Goal: Task Accomplishment & Management: Complete application form

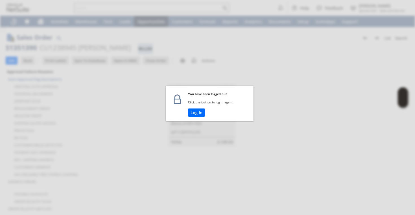
scroll to position [325, 0]
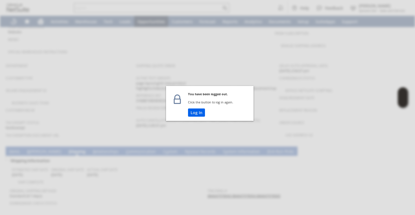
click at [188, 111] on button "Log In" at bounding box center [196, 113] width 17 height 8
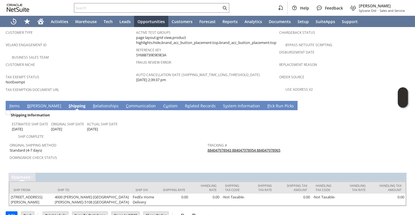
scroll to position [0, 0]
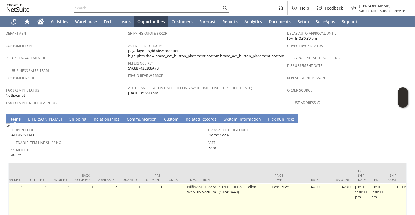
scroll to position [0, 73]
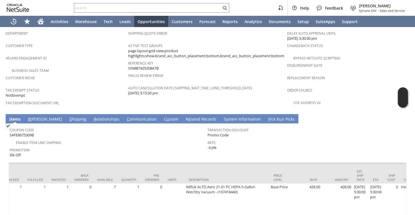
click at [224, 59] on td "Reference Key SY68B7425208A7B" at bounding box center [207, 65] width 159 height 12
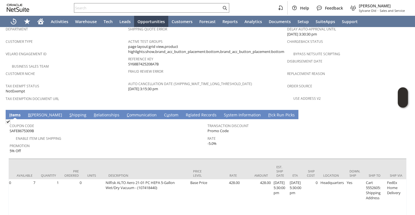
scroll to position [372, 0]
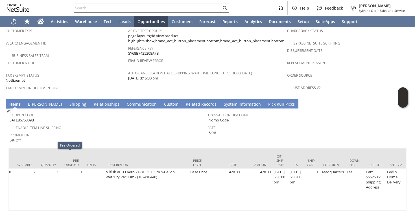
click at [34, 99] on td "B illing" at bounding box center [44, 103] width 41 height 9
click at [68, 102] on link "S hipping" at bounding box center [78, 105] width 20 height 6
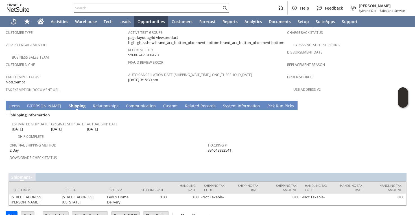
click at [222, 148] on link "884048982541" at bounding box center [219, 150] width 24 height 5
click at [15, 103] on link "I tems" at bounding box center [14, 106] width 13 height 6
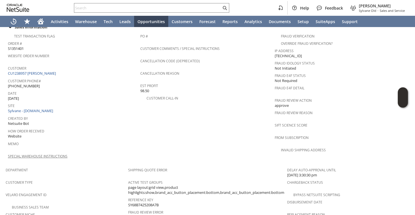
scroll to position [216, 0]
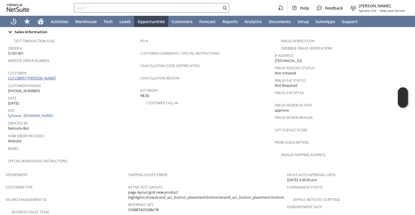
click at [44, 76] on link "CU1238957 [PERSON_NAME]" at bounding box center [32, 78] width 49 height 5
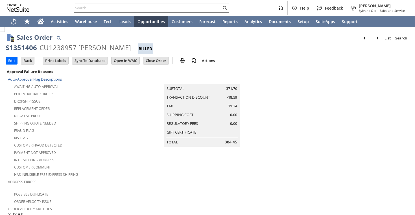
scroll to position [435, 0]
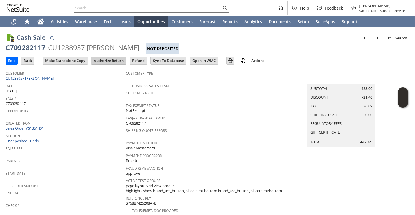
click at [115, 57] on input "Authorize Return" at bounding box center [108, 60] width 34 height 7
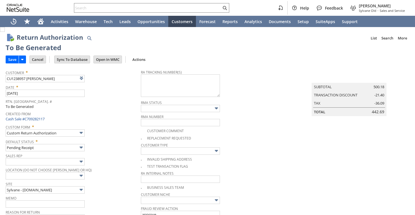
type input "Add"
type input "Copy Previous"
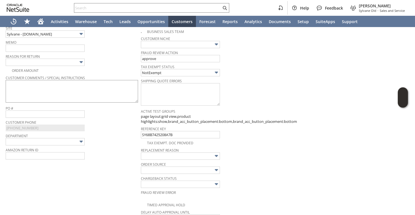
scroll to position [124, 0]
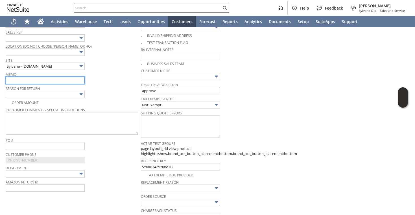
click at [25, 81] on input "text" at bounding box center [45, 80] width 79 height 7
type input "customer claimed she received the unit that is already opened | processing repl…"
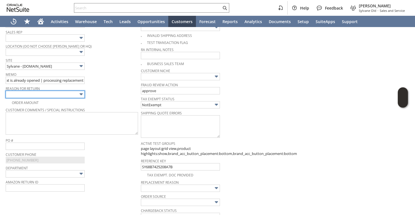
click at [41, 95] on input "text" at bounding box center [45, 94] width 79 height 7
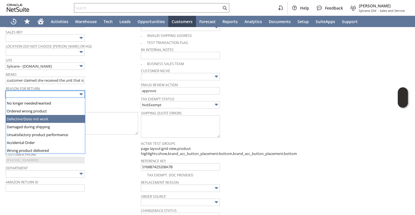
scroll to position [7, 0]
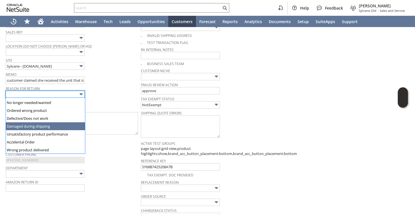
type input "Damaged during shipping"
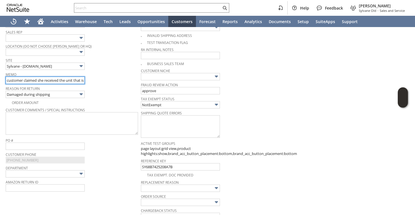
click at [69, 79] on input "customer claimed she received the unit that is already opened | processing repl…" at bounding box center [45, 80] width 79 height 7
click at [82, 81] on input "customer claimed she received the unit that is already opened | processing repl…" at bounding box center [45, 80] width 79 height 7
click at [74, 82] on input "customer claimed she received the unit that is already opened | processing repl…" at bounding box center [45, 80] width 79 height 7
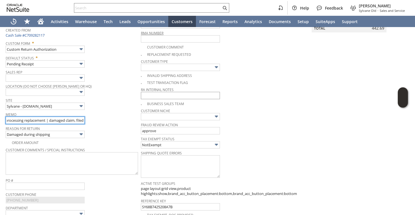
scroll to position [63, 0]
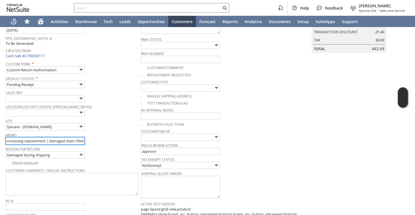
type input "customer claimed she received the unit that is already opened | processing repl…"
checkbox input "true"
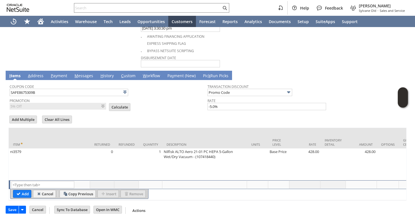
scroll to position [351, 0]
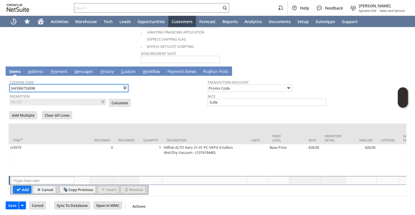
click at [111, 87] on input "SAFE8675309B" at bounding box center [69, 88] width 119 height 7
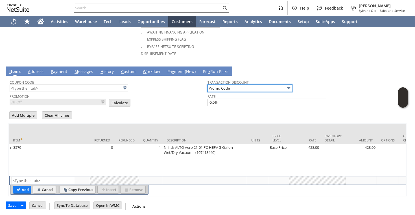
click at [220, 87] on input "Promo Code" at bounding box center [249, 88] width 85 height 7
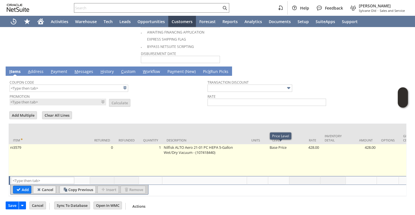
click at [276, 145] on td "Base Price" at bounding box center [278, 160] width 21 height 32
type input "Base Price"
type input "OK"
type input "Make Copy"
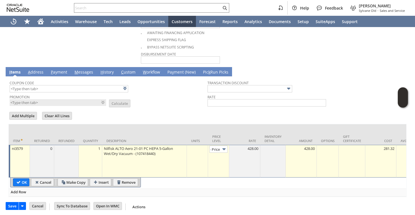
type input "Custom"
click at [240, 148] on div at bounding box center [245, 149] width 28 height 6
type input "0"
click at [18, 183] on input "OK" at bounding box center [21, 182] width 16 height 7
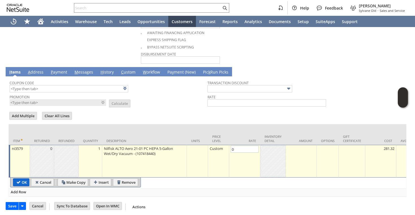
type input "Add"
type input "Copy Previous"
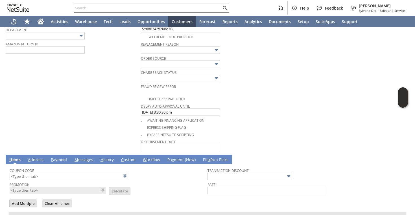
scroll to position [262, 0]
click at [168, 50] on input "text" at bounding box center [180, 50] width 79 height 7
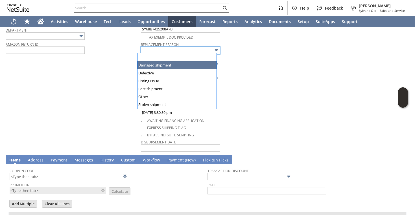
type input "Damaged shipment"
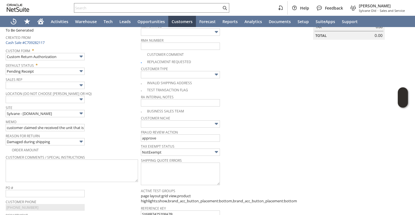
scroll to position [0, 0]
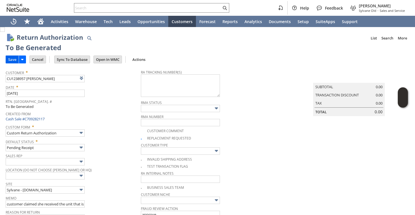
click at [12, 60] on input "Save" at bounding box center [12, 59] width 13 height 7
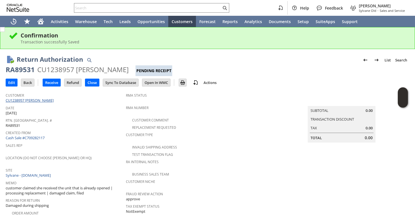
click at [49, 101] on link "CU1238957 [PERSON_NAME]" at bounding box center [30, 100] width 49 height 5
click at [25, 73] on div "RA89531" at bounding box center [20, 69] width 29 height 9
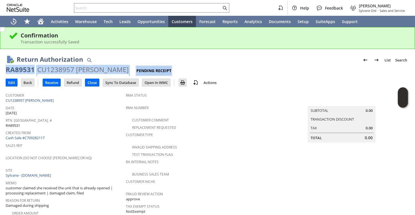
copy div "RA89531 CU1238957 [PERSON_NAME] Pending Receipt"
click at [26, 69] on div "RA89531" at bounding box center [20, 69] width 29 height 9
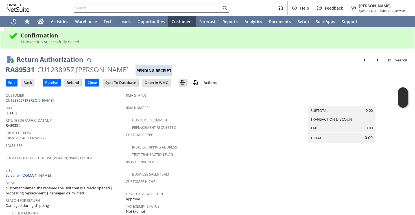
click at [26, 69] on div "RA89531" at bounding box center [20, 69] width 29 height 9
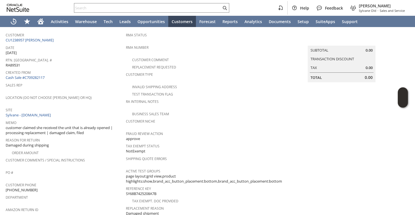
scroll to position [71, 0]
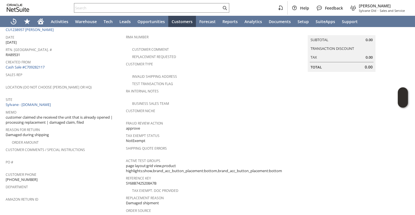
click at [19, 177] on span "[PHONE_NUMBER]" at bounding box center [22, 179] width 32 height 5
copy tbody "[PHONE_NUMBER]"
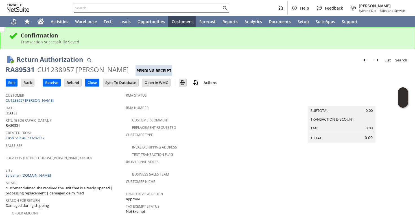
click at [20, 73] on div "RA89531" at bounding box center [20, 69] width 29 height 9
copy div "RA89531"
click at [14, 84] on input "Edit" at bounding box center [11, 82] width 11 height 7
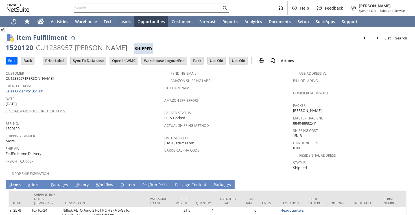
scroll to position [50, 0]
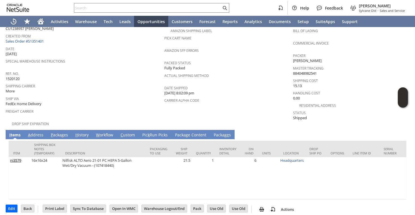
click at [32, 132] on link "A ddress" at bounding box center [36, 135] width 18 height 6
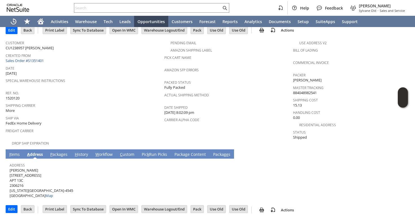
click at [20, 168] on span "Rebecca Weidler 241 CENTRAL PARK W APT 13C 2306216 NEW YORK NY 10024-4545 Unite…" at bounding box center [41, 183] width 63 height 31
copy span "[PERSON_NAME]"
click at [29, 171] on span "Rebecca Weidler 241 CENTRAL PARK W APT 13C 2306216 NEW YORK NY 10024-4545 Unite…" at bounding box center [41, 183] width 63 height 31
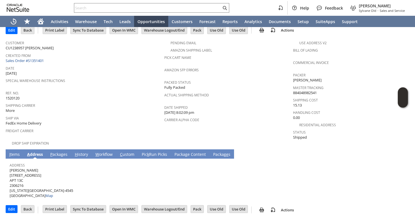
click at [29, 171] on span "Rebecca Weidler 241 CENTRAL PARK W APT 13C 2306216 NEW YORK NY 10024-4545 Unite…" at bounding box center [41, 183] width 63 height 31
copy span "[STREET_ADDRESS]"
click at [21, 178] on span "Rebecca Weidler 241 CENTRAL PARK W APT 13C 2306216 NEW YORK NY 10024-4545 Unite…" at bounding box center [41, 183] width 63 height 31
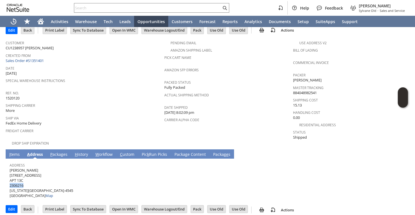
click at [21, 178] on span "Rebecca Weidler 241 CENTRAL PARK W APT 13C 2306216 NEW YORK NY 10024-4545 Unite…" at bounding box center [41, 183] width 63 height 31
click at [21, 176] on span "Rebecca Weidler 241 CENTRAL PARK W APT 13C 2306216 NEW YORK NY 10024-4545 Unite…" at bounding box center [41, 183] width 63 height 31
copy span "APT 13C"
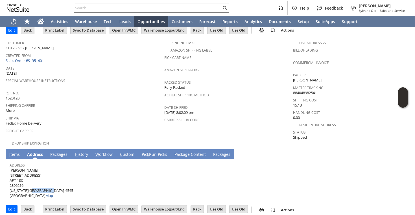
drag, startPoint x: 36, startPoint y: 186, endPoint x: 54, endPoint y: 187, distance: 18.6
click at [54, 187] on span "Rebecca Weidler 241 CENTRAL PARK W APT 13C 2306216 NEW YORK NY 10024-4545 Unite…" at bounding box center [41, 183] width 63 height 31
copy span "10024-4545"
click at [16, 152] on link "I tems" at bounding box center [14, 155] width 13 height 6
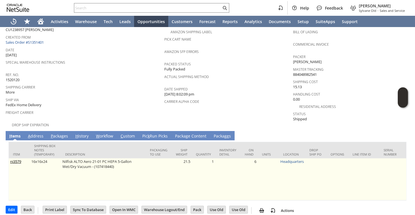
scroll to position [50, 0]
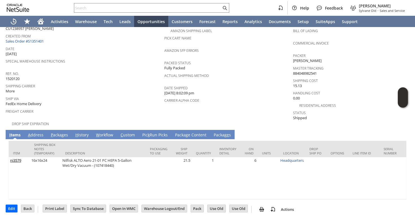
click at [64, 132] on link "P ackages" at bounding box center [59, 135] width 20 height 6
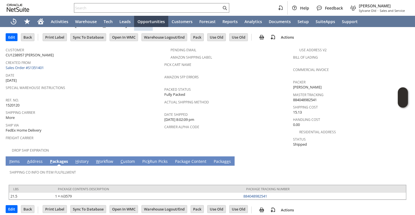
click at [13, 160] on link "I tems" at bounding box center [14, 162] width 13 height 6
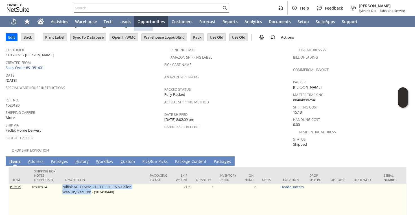
copy td "Nilfisk ALTO Aero 21-01 PC HEPA 5-Gallon Wet/Dry Vacuum"
drag, startPoint x: 62, startPoint y: 180, endPoint x: 91, endPoint y: 186, distance: 29.6
click at [91, 186] on td "Nilfisk ALTO Aero 21-01 PC HEPA 5-Gallon Wet/Dry Vacuum - (107418440)" at bounding box center [103, 205] width 85 height 42
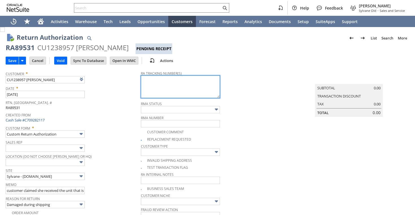
click at [172, 90] on textarea at bounding box center [180, 87] width 79 height 23
type input "Add"
type input "Copy Previous"
paste textarea "791926119992"
type textarea "791926119992"
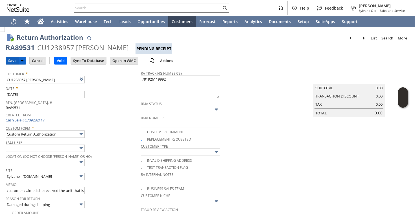
click at [10, 57] on input "Save" at bounding box center [12, 60] width 13 height 7
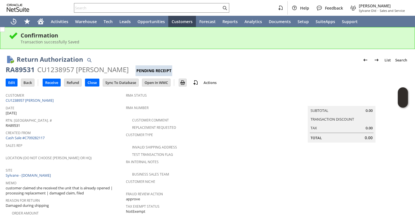
click at [80, 154] on span "Location (Do Not Choose [PERSON_NAME] or HQ)" at bounding box center [64, 157] width 117 height 6
click at [46, 99] on link "CU1238957 [PERSON_NAME]" at bounding box center [30, 100] width 49 height 5
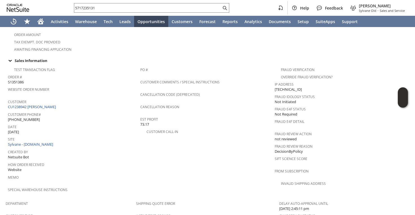
scroll to position [372, 0]
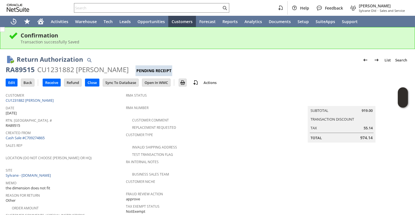
scroll to position [260, 0]
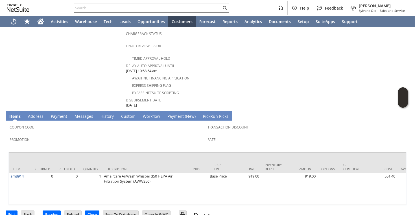
click at [83, 123] on span "Coupon Code" at bounding box center [107, 126] width 195 height 6
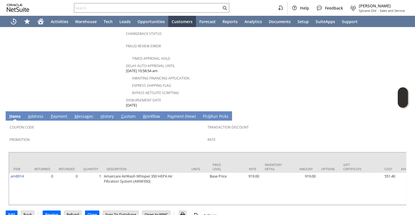
scroll to position [0, 0]
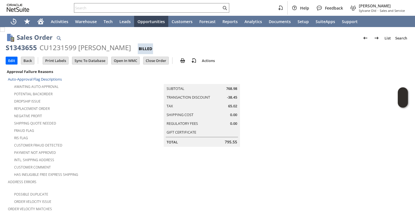
click at [95, 98] on div "Dropship Issue" at bounding box center [68, 100] width 121 height 7
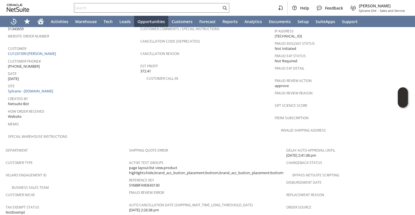
scroll to position [377, 0]
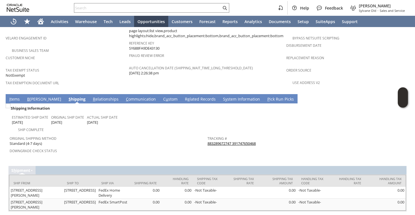
click at [14, 97] on link "I tems" at bounding box center [14, 100] width 13 height 6
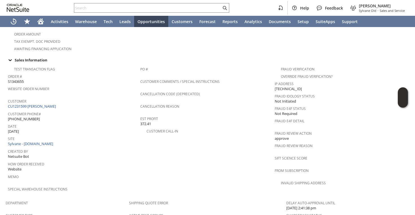
scroll to position [204, 0]
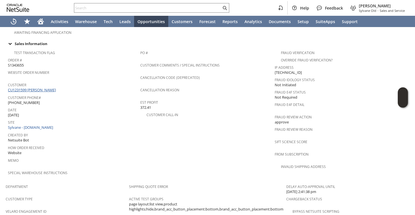
click at [49, 87] on link "CU1231599 Christine H Wolf" at bounding box center [32, 89] width 49 height 5
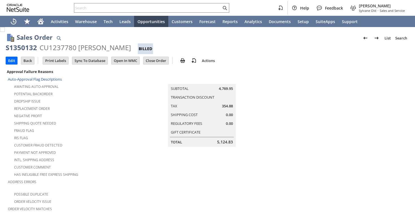
scroll to position [401, 0]
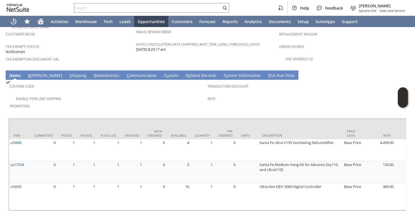
click at [68, 73] on link "S hipping" at bounding box center [78, 76] width 20 height 6
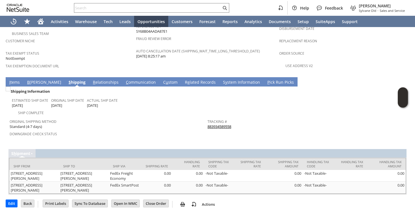
scroll to position [377, 0]
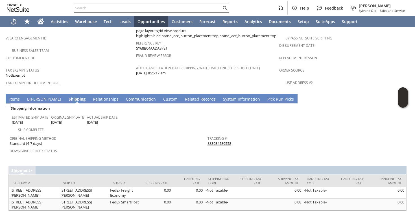
click at [219, 141] on link "883934589558" at bounding box center [219, 143] width 24 height 5
click at [14, 97] on link "I tems" at bounding box center [14, 100] width 13 height 6
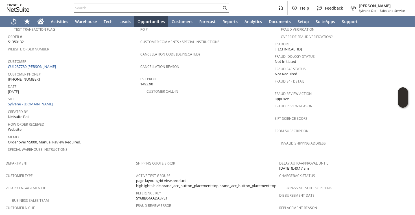
scroll to position [210, 0]
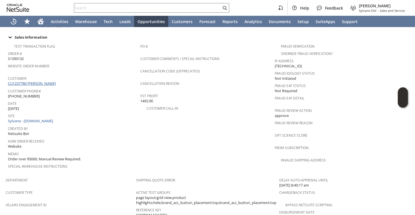
click at [42, 81] on link "CU1237780 Hunter Moliver" at bounding box center [32, 83] width 49 height 5
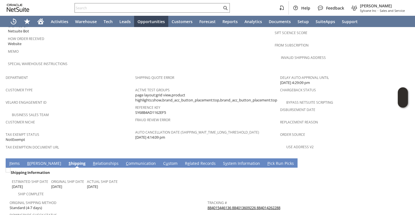
scroll to position [365, 0]
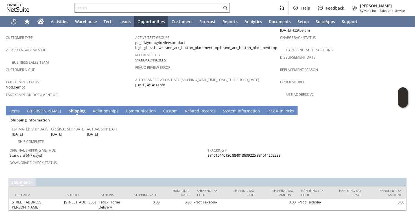
click at [213, 153] on link "884015446136 884013609226 884014262288" at bounding box center [243, 155] width 73 height 5
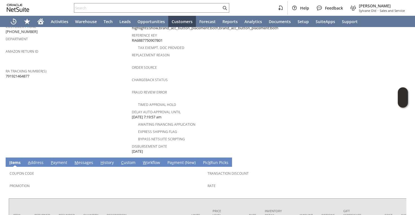
scroll to position [163, 0]
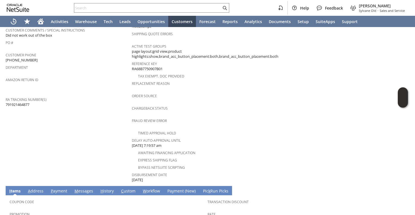
click at [19, 102] on span "791921464877" at bounding box center [18, 104] width 24 height 5
copy span "791921464877"
click at [87, 79] on div "Amazon Return ID" at bounding box center [67, 82] width 123 height 12
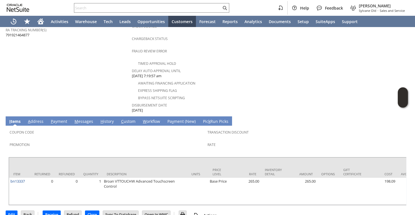
scroll to position [233, 0]
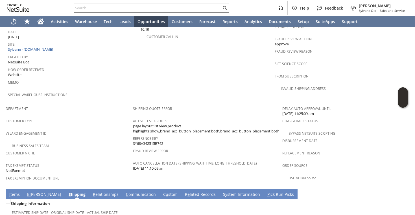
scroll to position [365, 0]
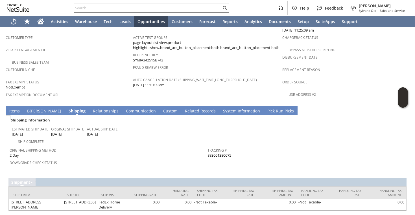
click at [209, 153] on link "883661380675" at bounding box center [219, 155] width 24 height 5
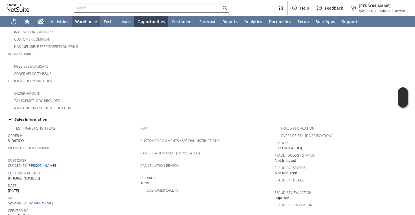
scroll to position [130, 0]
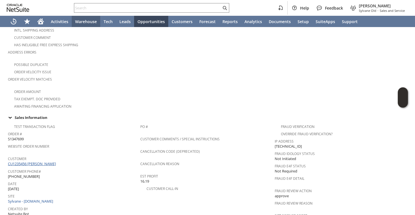
click at [37, 161] on link "CU1235456 [PERSON_NAME]" at bounding box center [32, 163] width 49 height 5
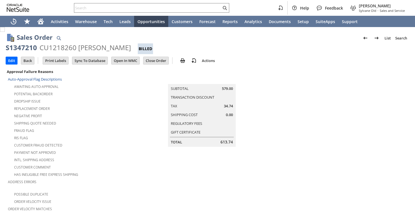
scroll to position [362, 0]
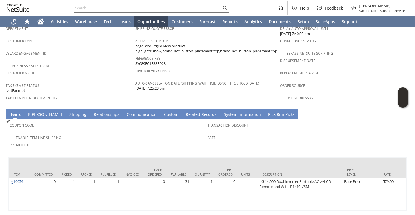
click at [68, 112] on link "S hipping" at bounding box center [78, 115] width 20 height 6
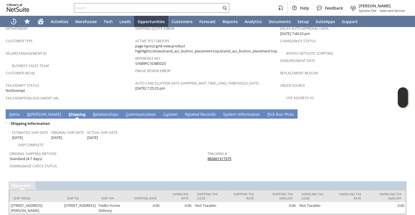
scroll to position [356, 0]
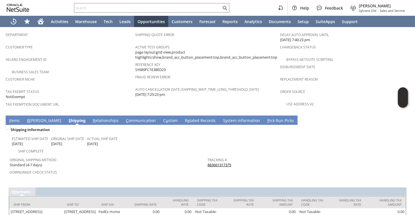
click at [209, 163] on link "883661317375" at bounding box center [219, 165] width 24 height 5
click at [14, 118] on link "I tems" at bounding box center [14, 121] width 13 height 6
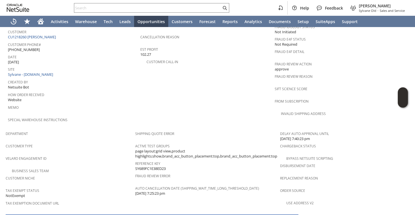
scroll to position [238, 0]
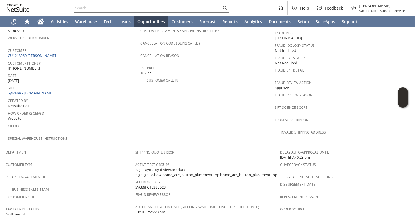
click at [30, 53] on link "CU1218260 [PERSON_NAME]" at bounding box center [32, 55] width 49 height 5
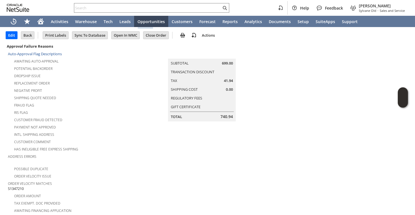
scroll to position [15, 0]
